Goal: Transaction & Acquisition: Purchase product/service

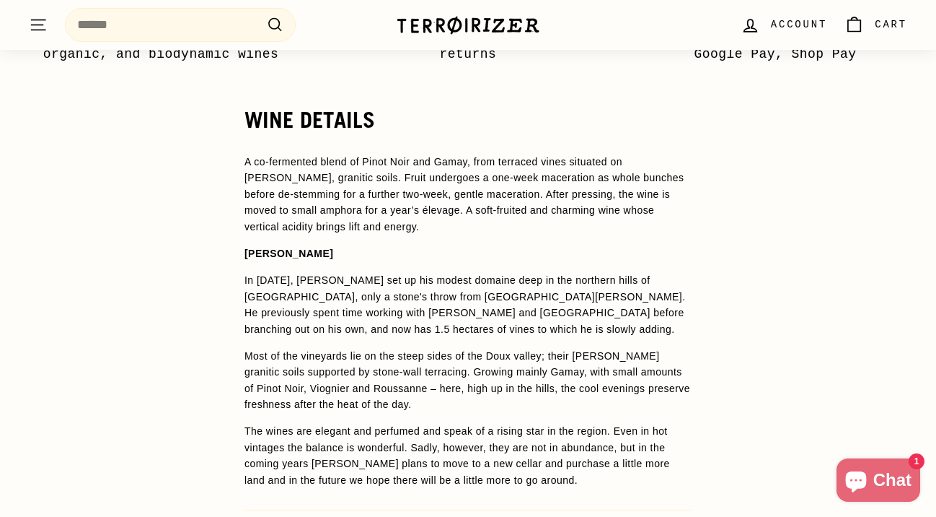
scroll to position [1037, 0]
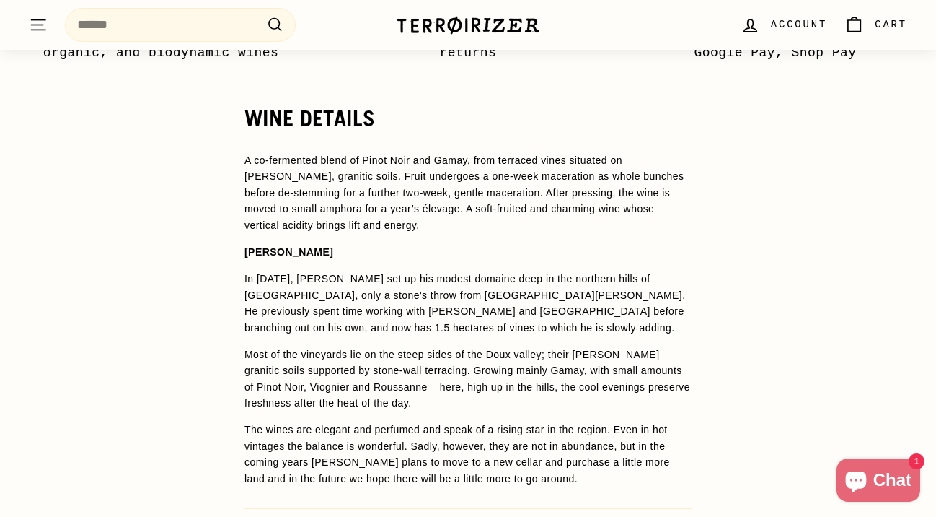
click at [221, 247] on div "WINE DETAILS A co-fermented blend of Pinot Noir and Gamay, from terraced vines …" at bounding box center [468, 364] width 505 height 517
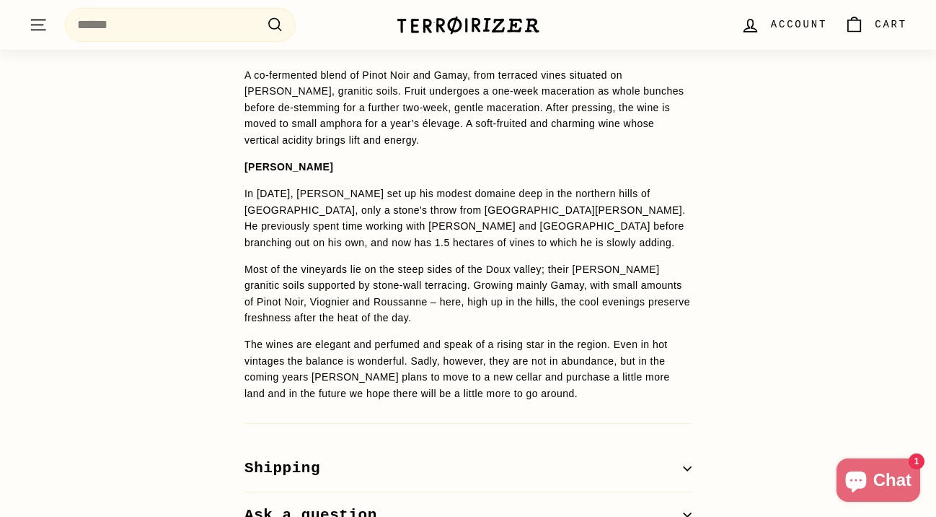
scroll to position [1184, 0]
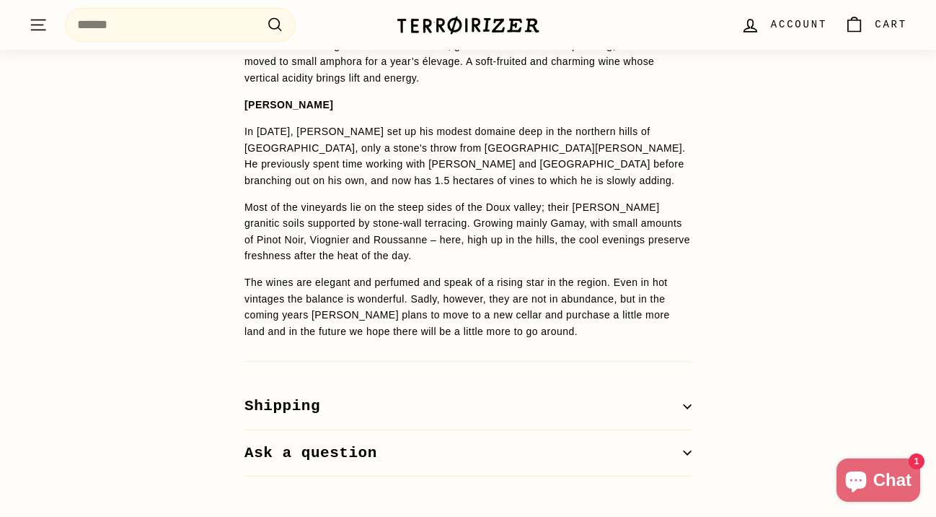
click at [196, 148] on div "WINE DETAILS A co-fermented blend of Pinot Noir and Gamay, from terraced vines …" at bounding box center [468, 217] width 936 height 517
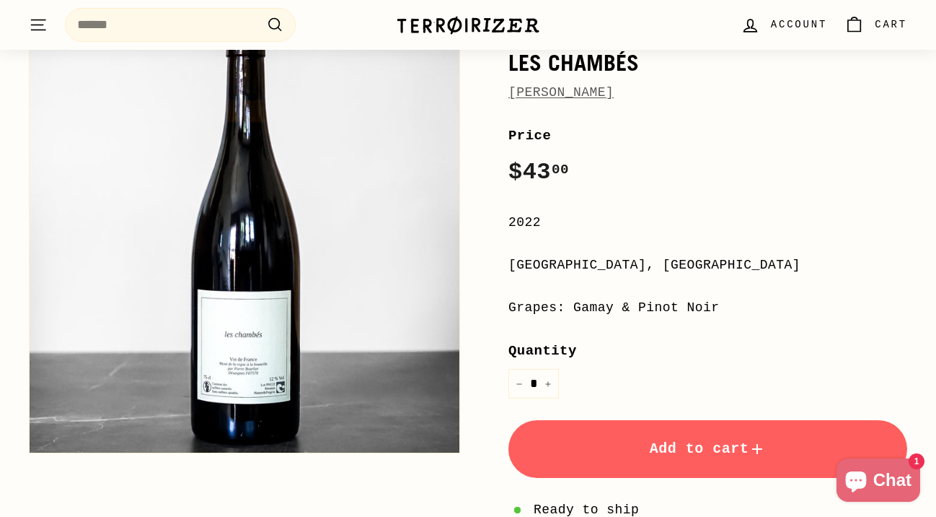
scroll to position [208, 0]
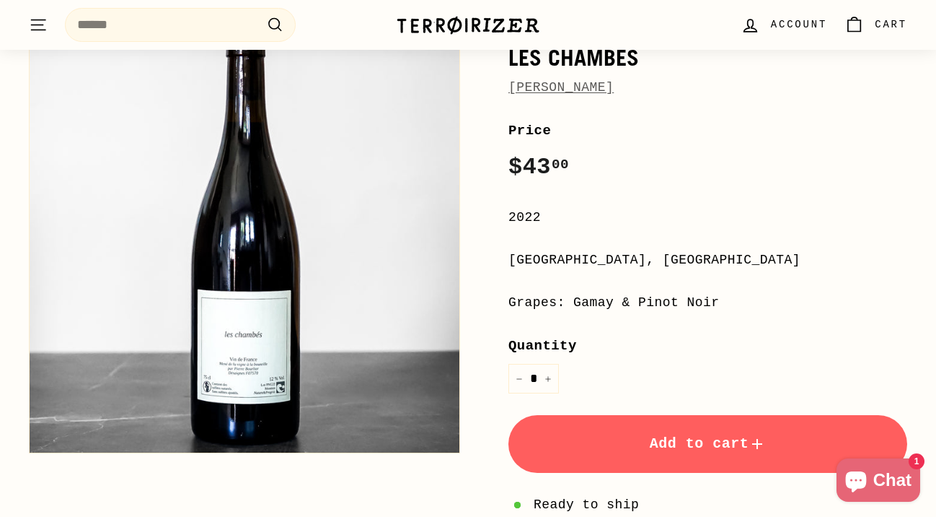
click at [595, 442] on button "Add to cart" at bounding box center [708, 444] width 399 height 58
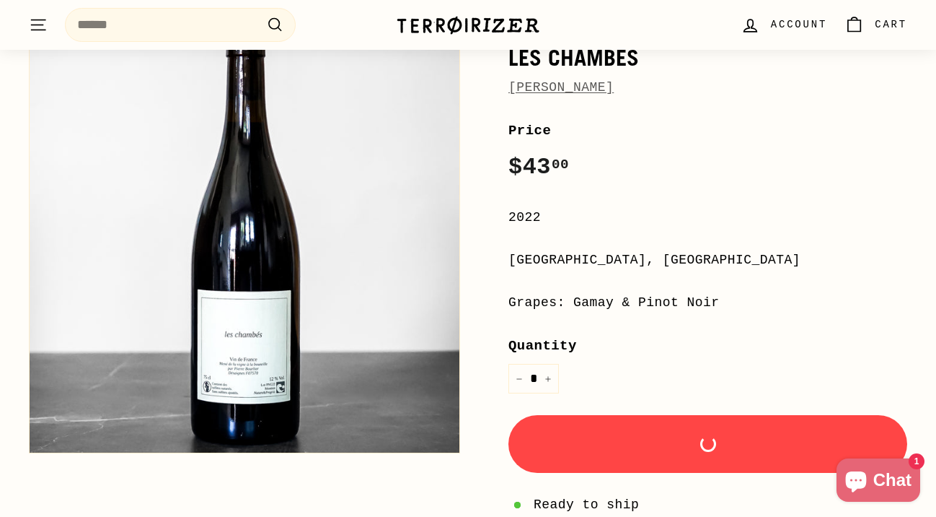
scroll to position [0, 0]
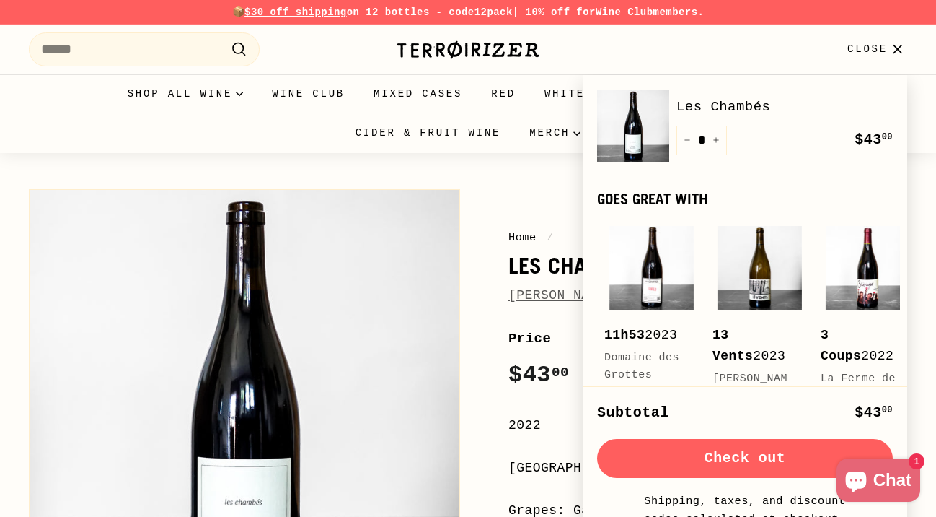
click at [900, 43] on icon "button" at bounding box center [897, 49] width 19 height 19
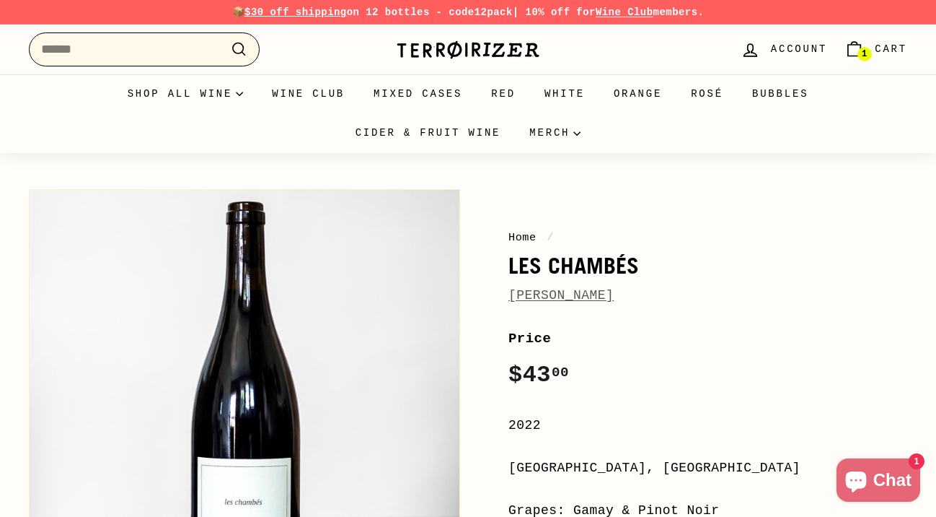
click at [146, 59] on input "Search" at bounding box center [144, 49] width 231 height 34
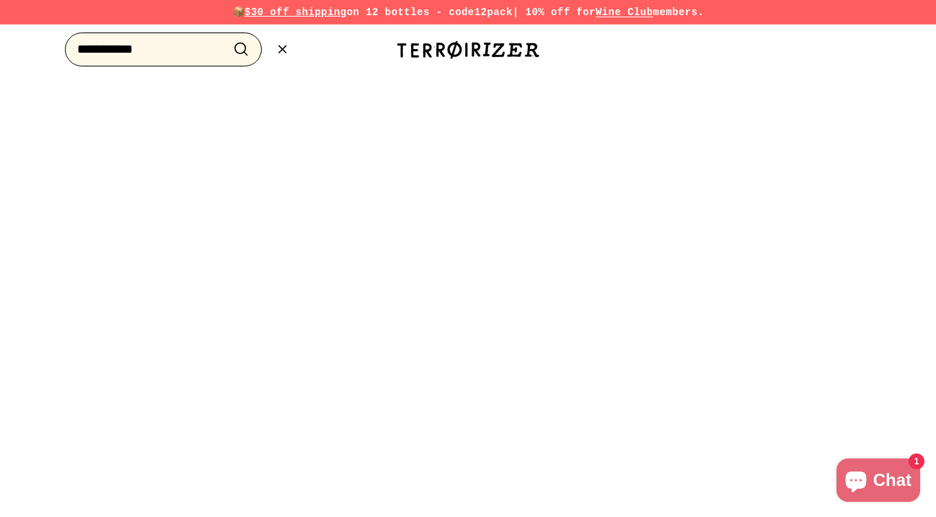
type input "**********"
click at [228, 38] on button ".cls-1{fill:none;stroke:#000;stroke-miterlimit:10;stroke-width:2px} Search" at bounding box center [241, 49] width 27 height 22
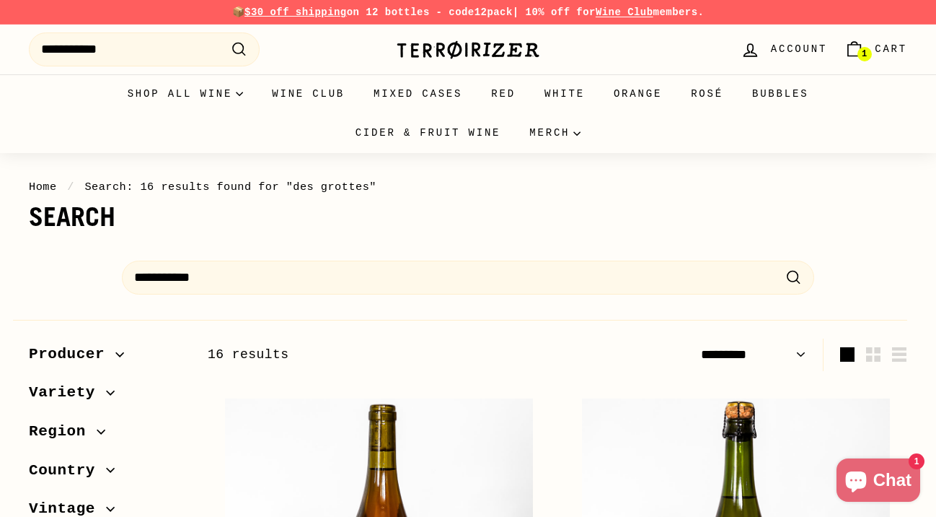
select select "*********"
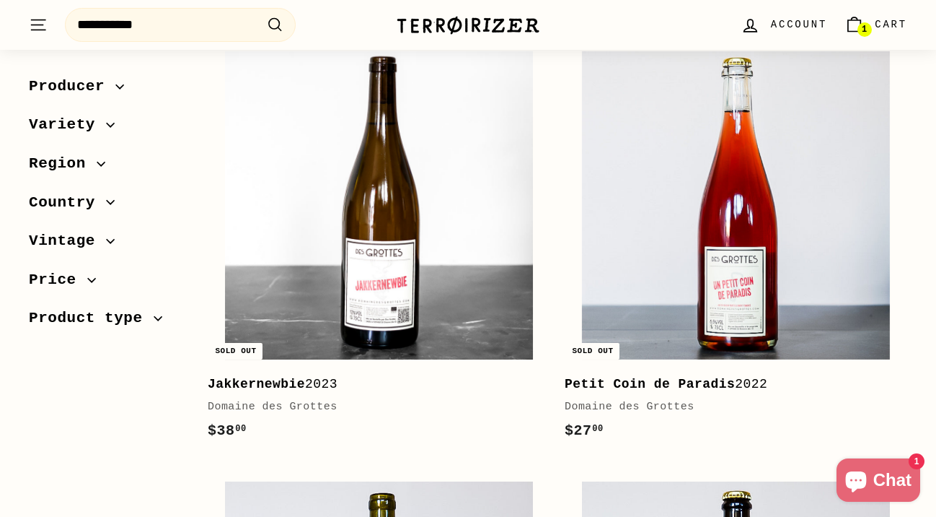
scroll to position [2508, 0]
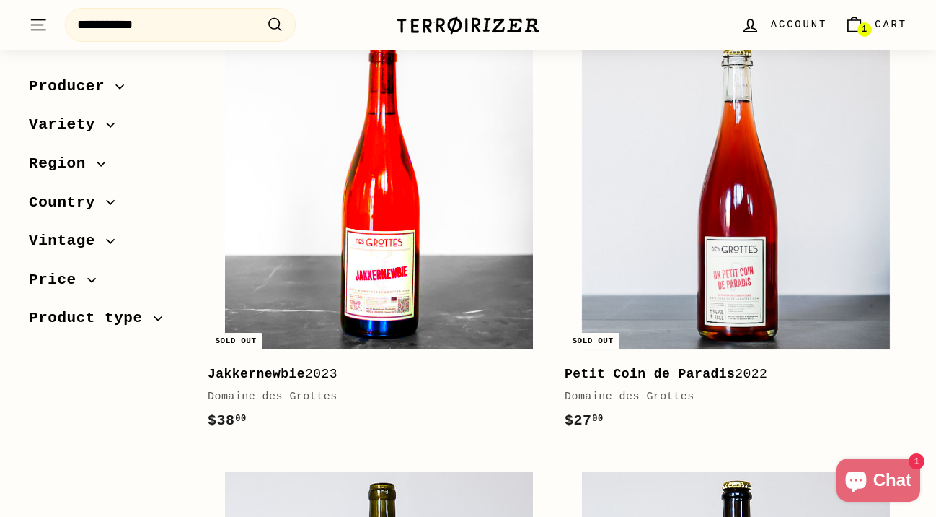
click at [410, 227] on img at bounding box center [379, 195] width 309 height 309
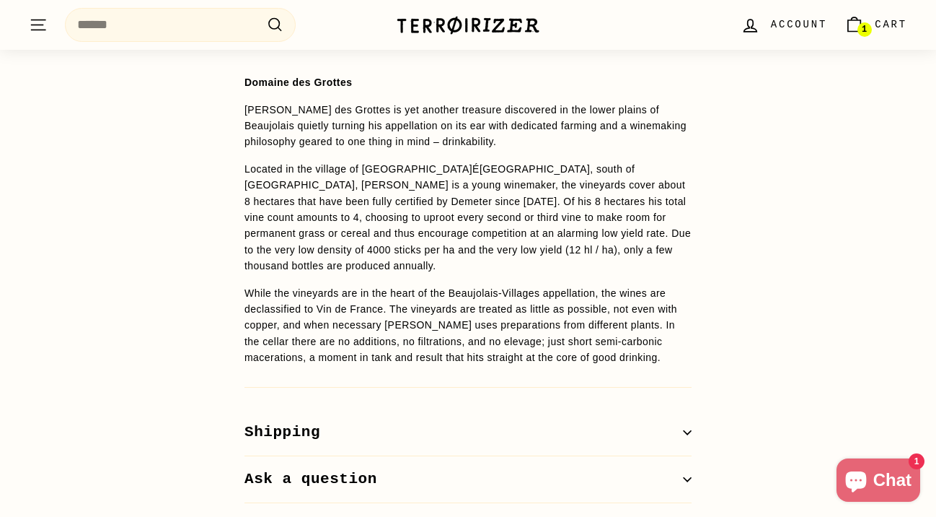
scroll to position [1091, 0]
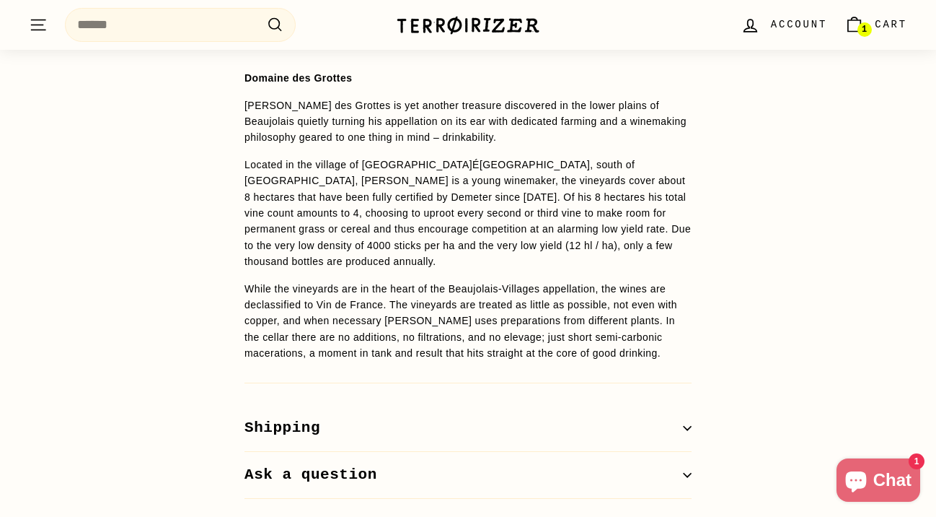
click at [175, 242] on div "WINE DETAILS Domaine des Grottes Romain des Grottes is yet another treasure dis…" at bounding box center [468, 262] width 936 height 474
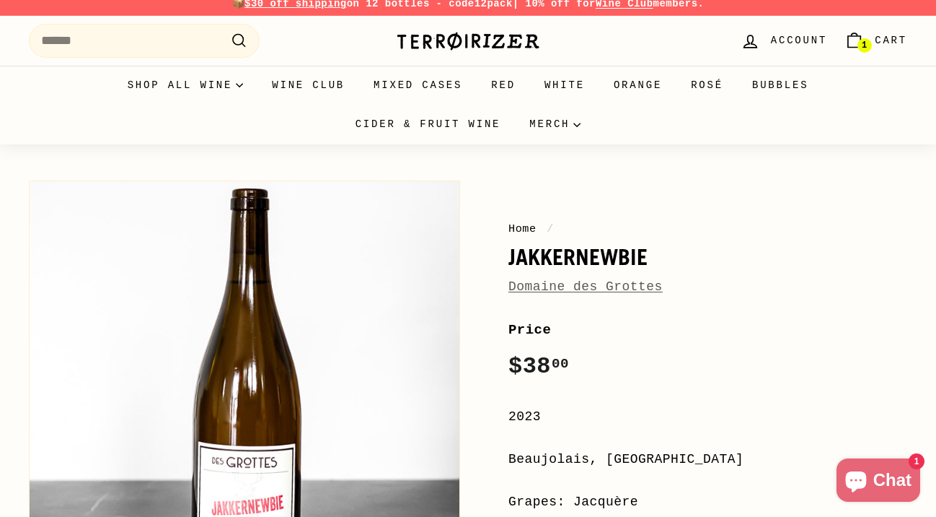
scroll to position [7, 0]
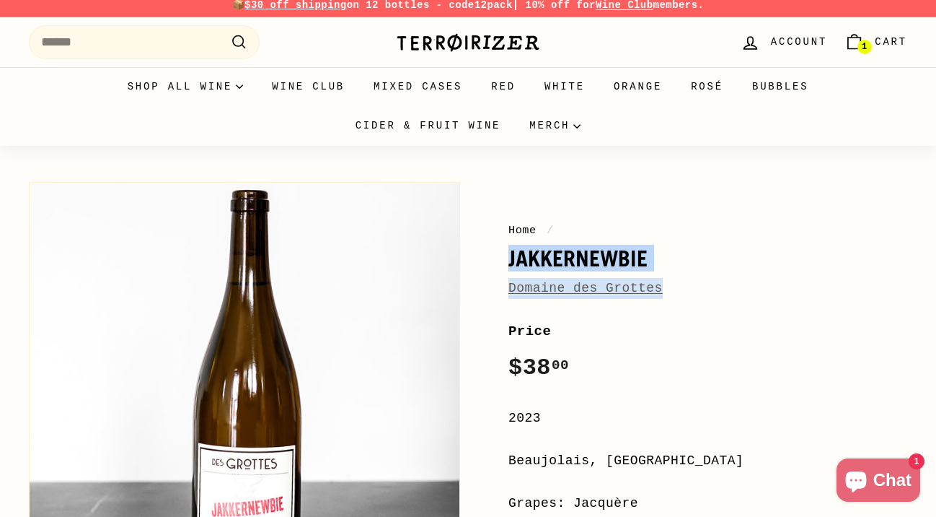
drag, startPoint x: 695, startPoint y: 286, endPoint x: 486, endPoint y: 258, distance: 211.0
click at [486, 258] on div "Home / Jakkernewbie Domaine des Grottes Price Regular price $38 00 $38.00 / 202…" at bounding box center [691, 498] width 431 height 647
copy div "Jakkernewbie Domaine des Grottes"
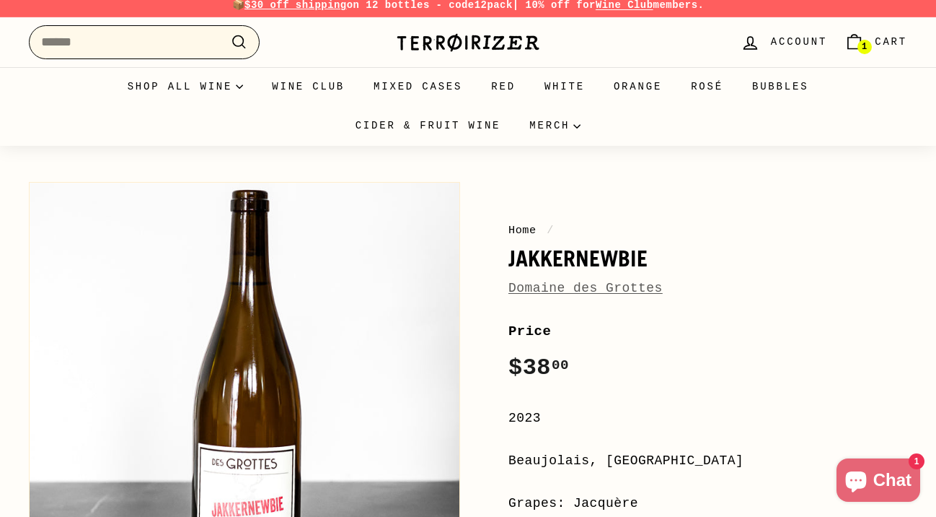
click at [128, 42] on input "Search" at bounding box center [144, 42] width 231 height 34
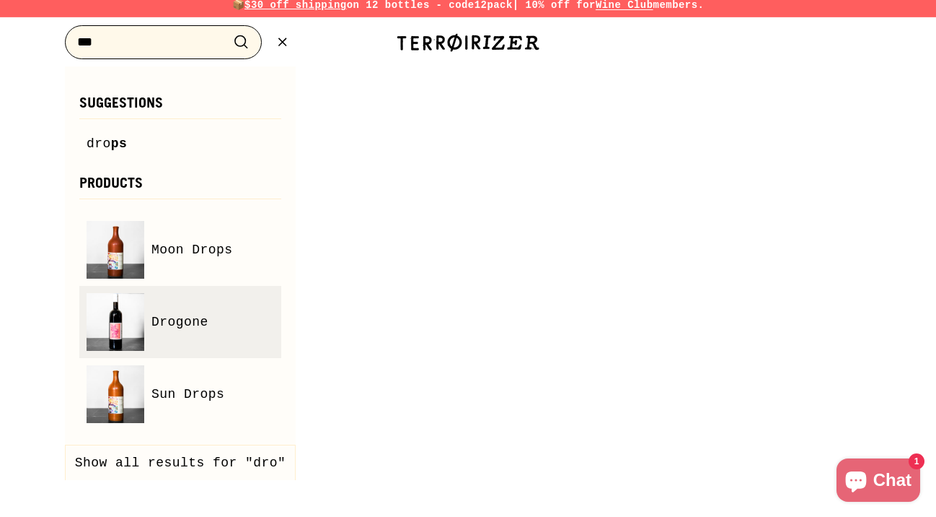
type input "***"
click at [180, 329] on span "Drogone" at bounding box center [179, 322] width 57 height 21
